Goal: Task Accomplishment & Management: Manage account settings

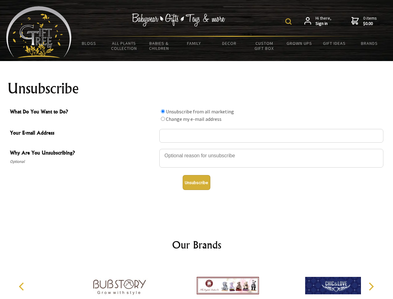
click at [289, 21] on img at bounding box center [288, 21] width 6 height 6
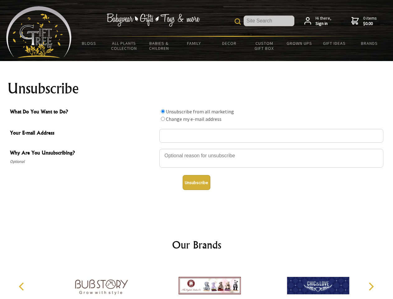
click at [197, 148] on div at bounding box center [271, 159] width 224 height 22
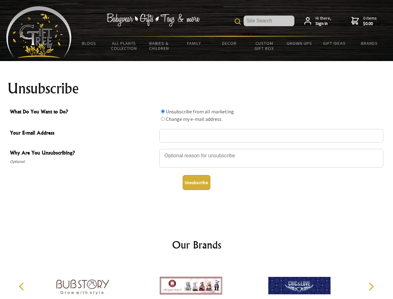
click at [163, 111] on input "What Do You Want to Do?" at bounding box center [163, 111] width 4 height 4
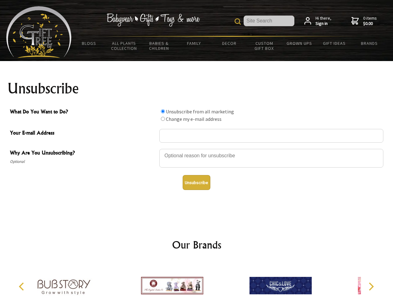
click at [163, 118] on input "What Do You Want to Do?" at bounding box center [163, 119] width 4 height 4
radio input "true"
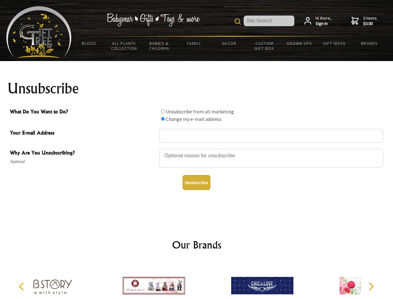
click at [196, 182] on button "Unsubscribe" at bounding box center [197, 182] width 28 height 15
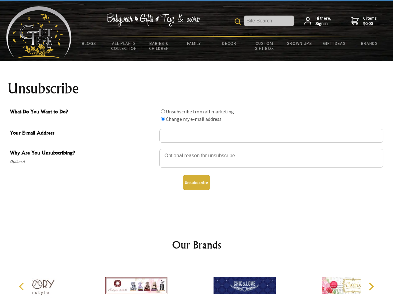
click at [22, 286] on icon "Previous" at bounding box center [22, 286] width 8 height 8
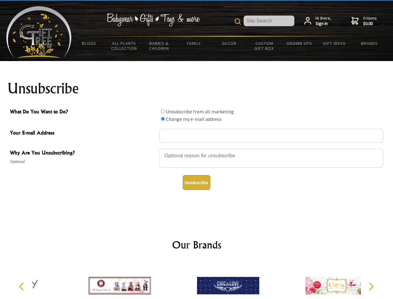
click at [371, 286] on icon "Next" at bounding box center [370, 286] width 8 height 8
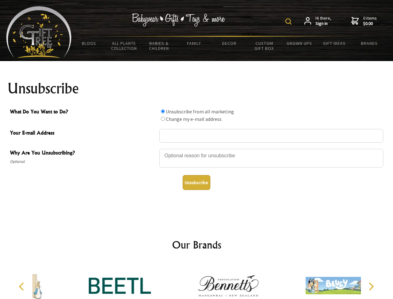
click at [289, 21] on img at bounding box center [288, 21] width 6 height 6
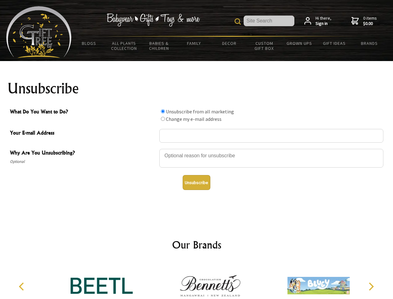
click at [197, 148] on div at bounding box center [271, 159] width 224 height 22
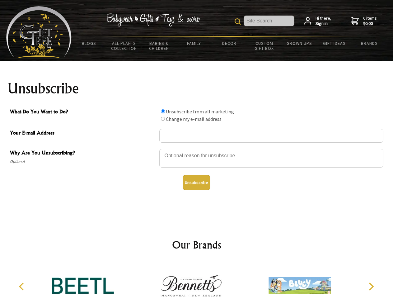
click at [163, 111] on input "What Do You Want to Do?" at bounding box center [163, 111] width 4 height 4
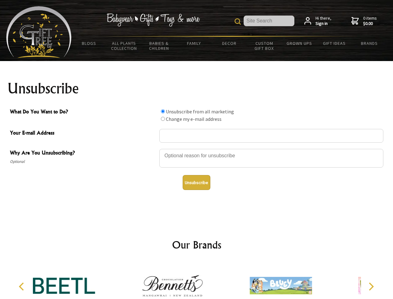
click at [163, 118] on input "What Do You Want to Do?" at bounding box center [163, 119] width 4 height 4
radio input "true"
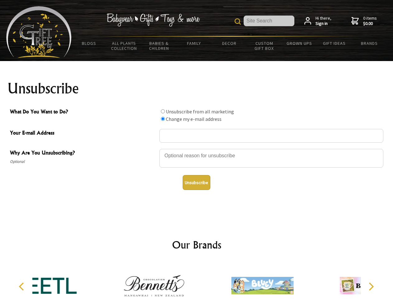
click at [196, 182] on button "Unsubscribe" at bounding box center [197, 182] width 28 height 15
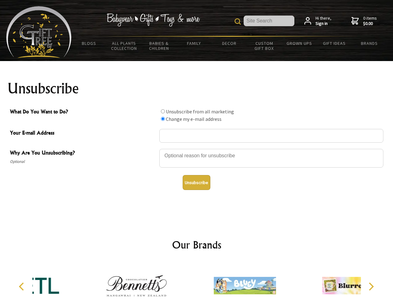
click at [22, 286] on icon "Previous" at bounding box center [22, 286] width 8 height 8
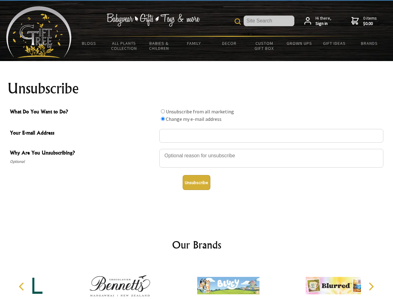
click at [371, 286] on icon "Next" at bounding box center [370, 286] width 8 height 8
